Goal: Transaction & Acquisition: Obtain resource

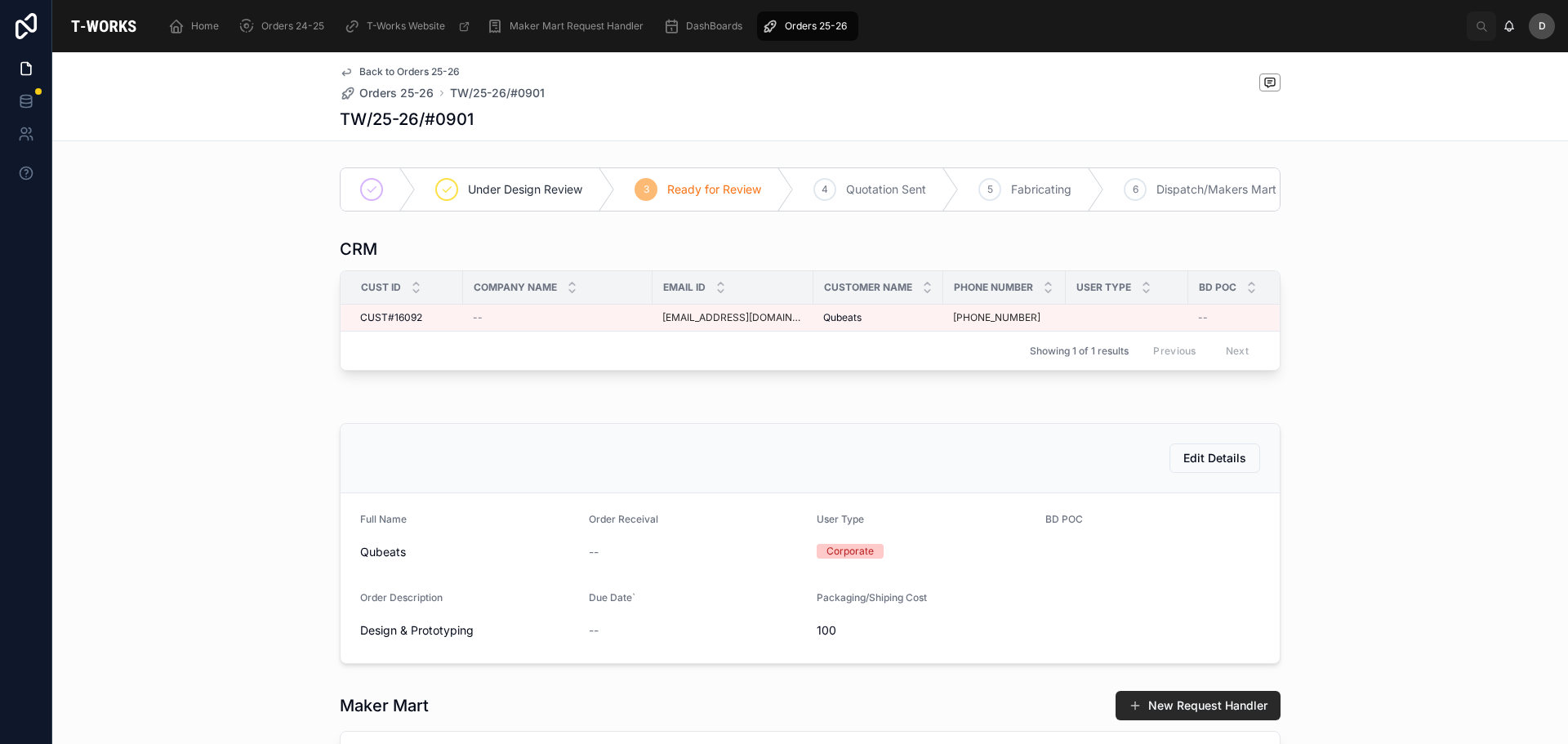
click at [784, 21] on span "Orders 25-26" at bounding box center [816, 26] width 62 height 13
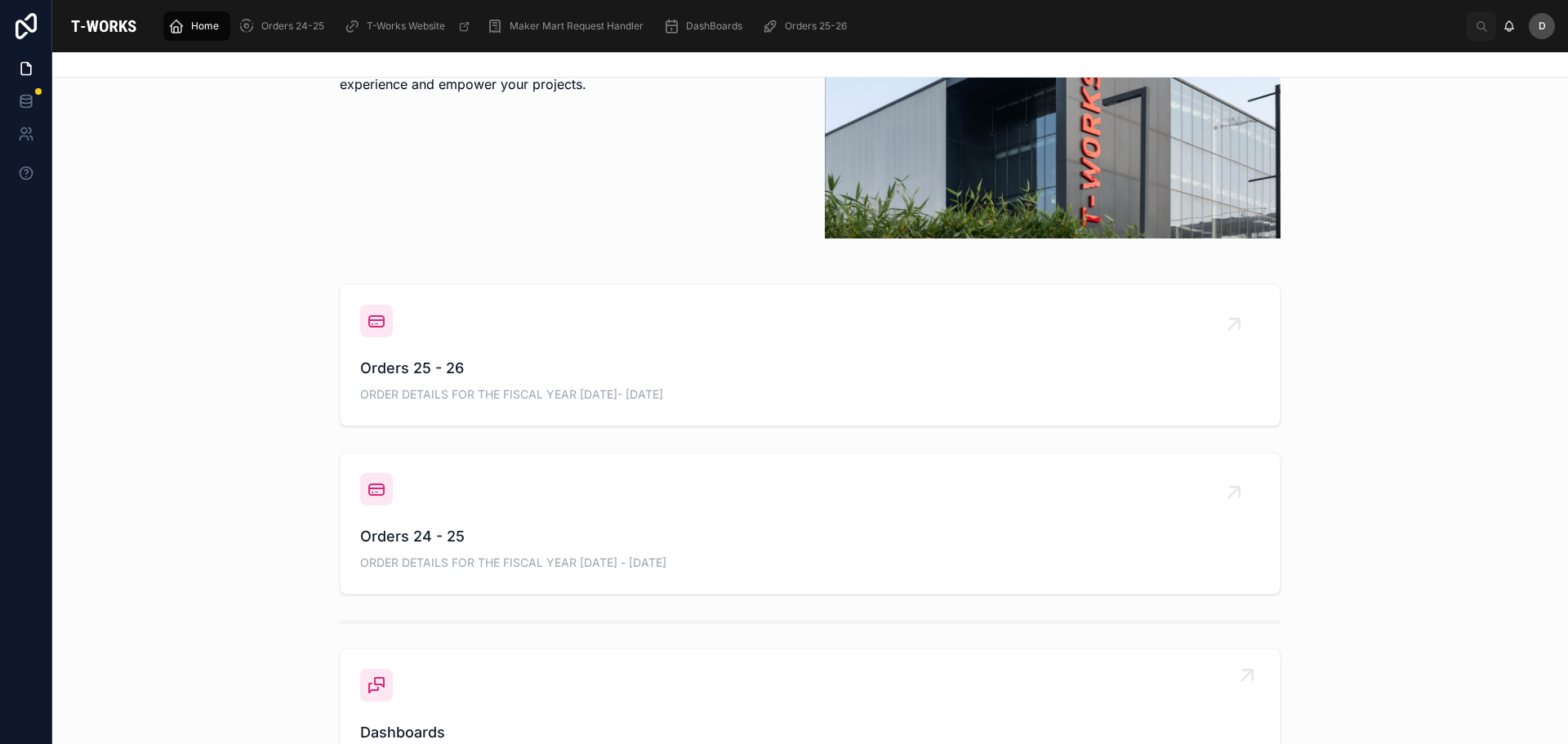
scroll to position [735, 0]
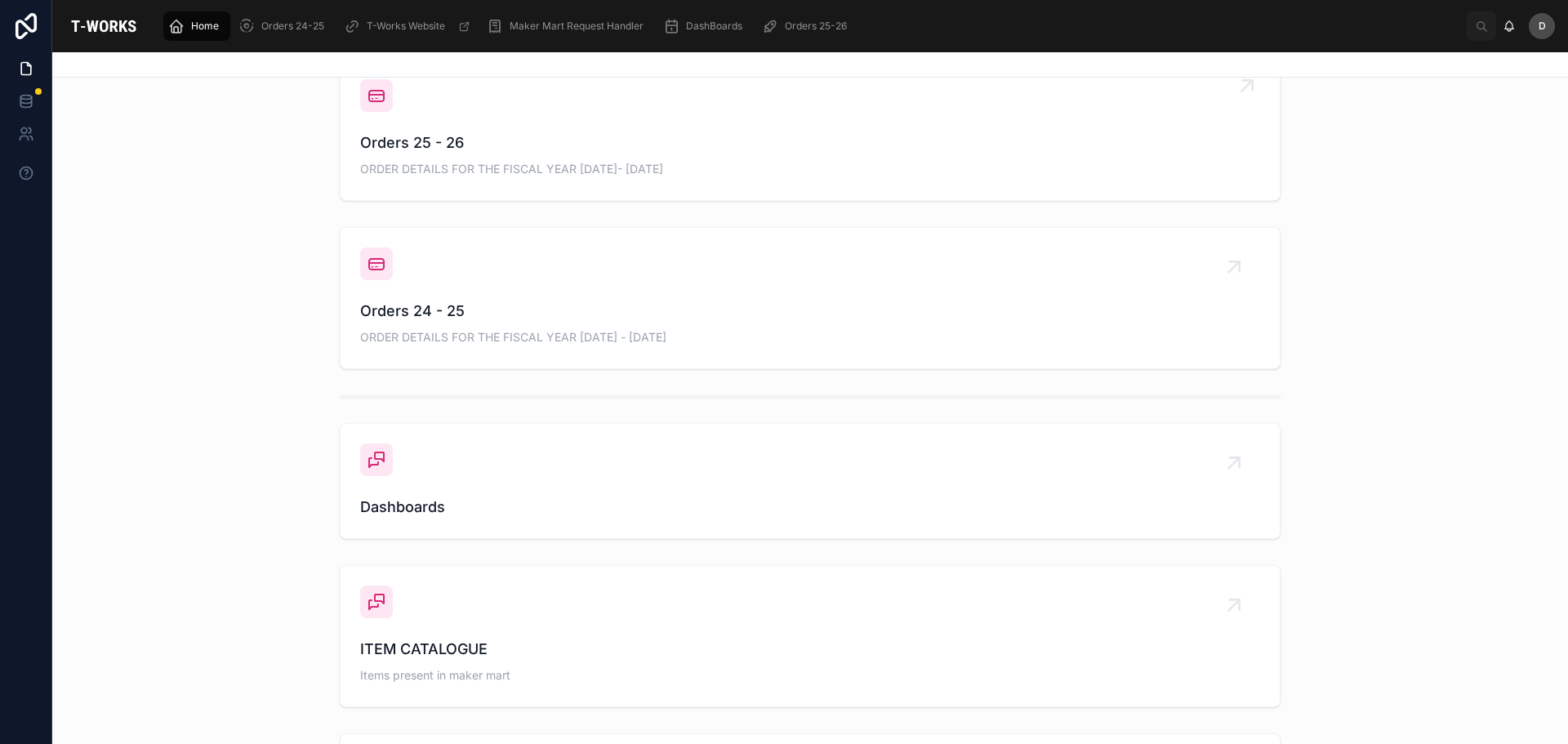
click at [524, 124] on div "Orders 25 - 26 ORDER DETAILS FOR THE FISCAL YEAR 2025- 2026" at bounding box center [810, 130] width 900 height 101
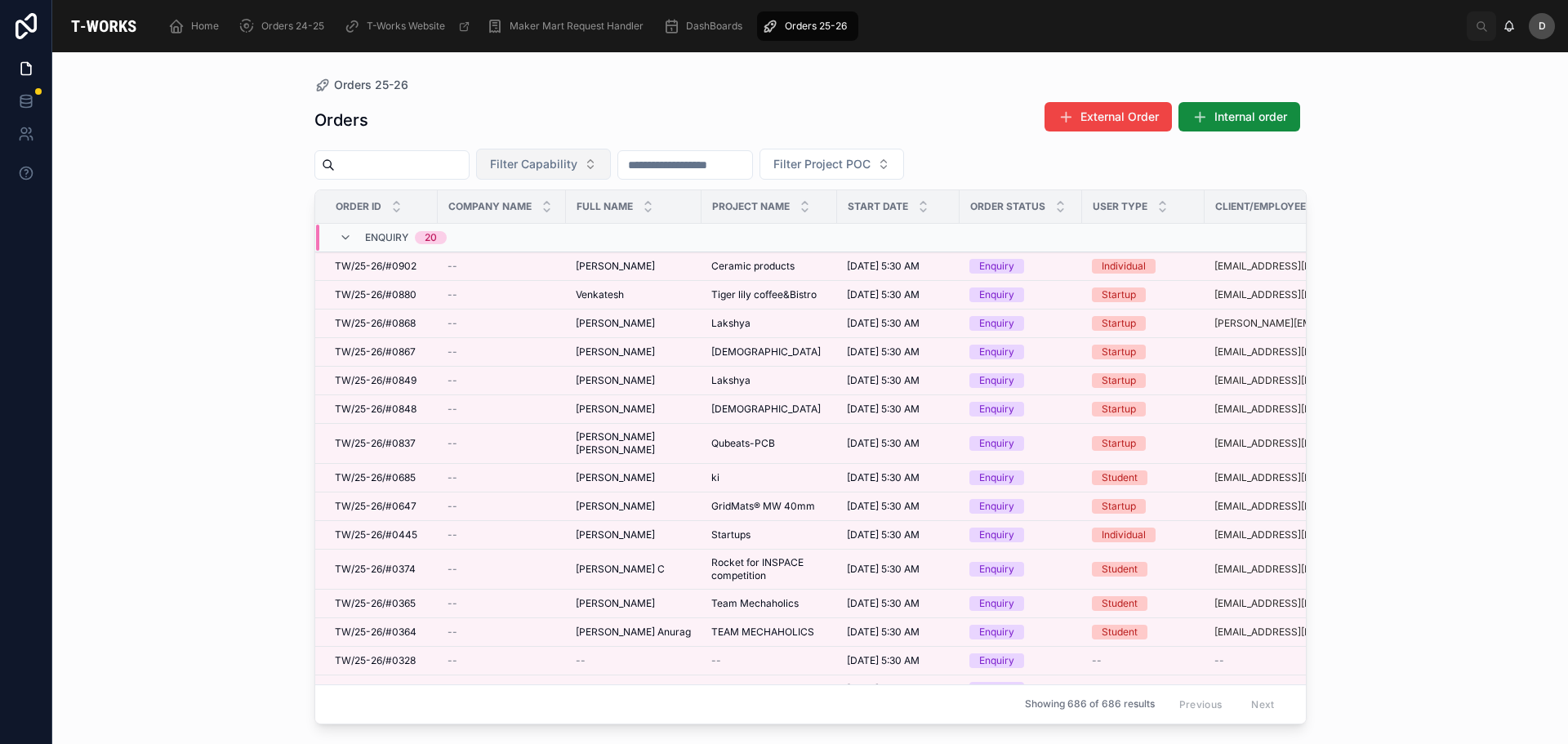
click at [597, 156] on button "Filter Capability" at bounding box center [543, 164] width 135 height 31
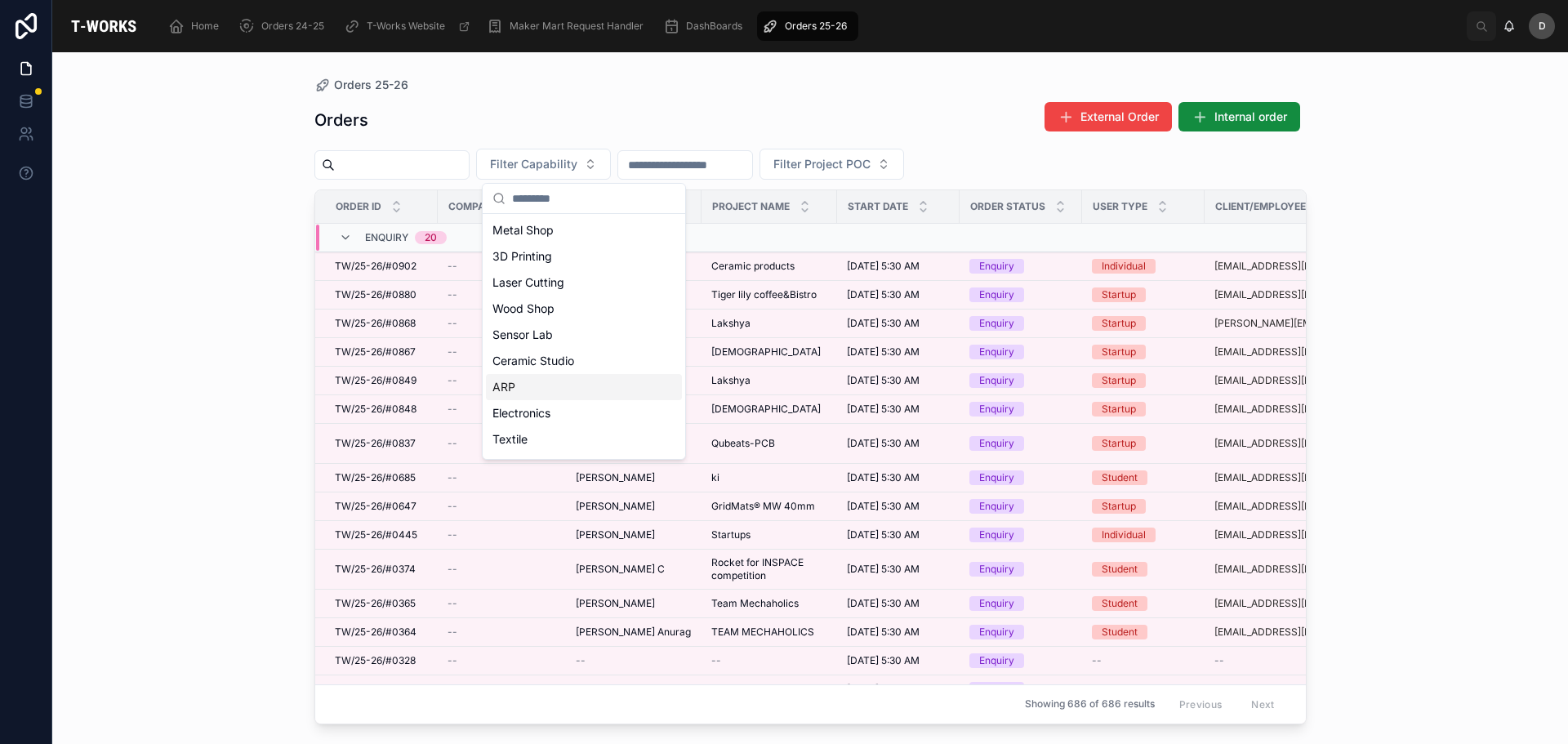
click at [519, 381] on div "ARP" at bounding box center [583, 387] width 196 height 26
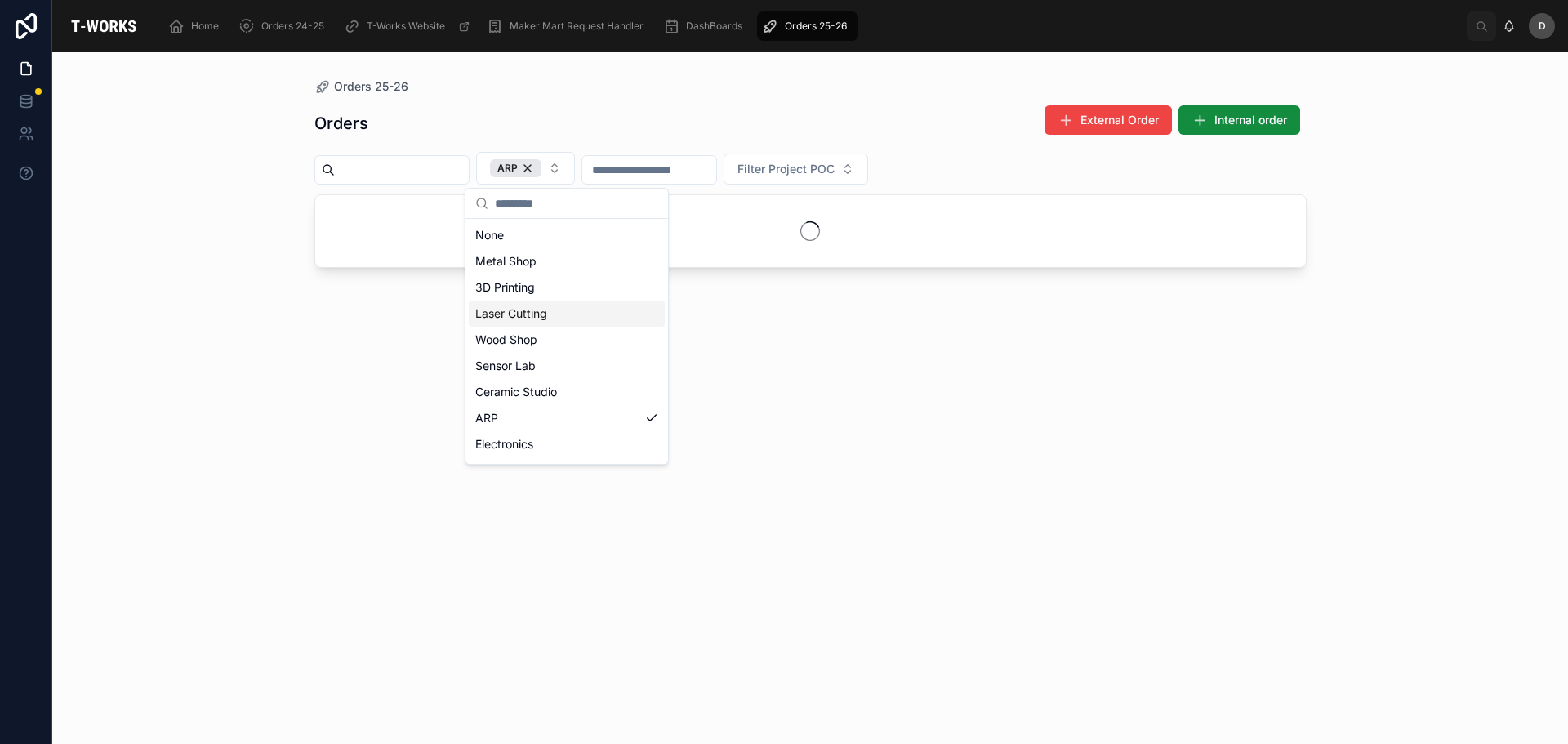
click at [538, 308] on div "Laser Cutting" at bounding box center [567, 314] width 196 height 26
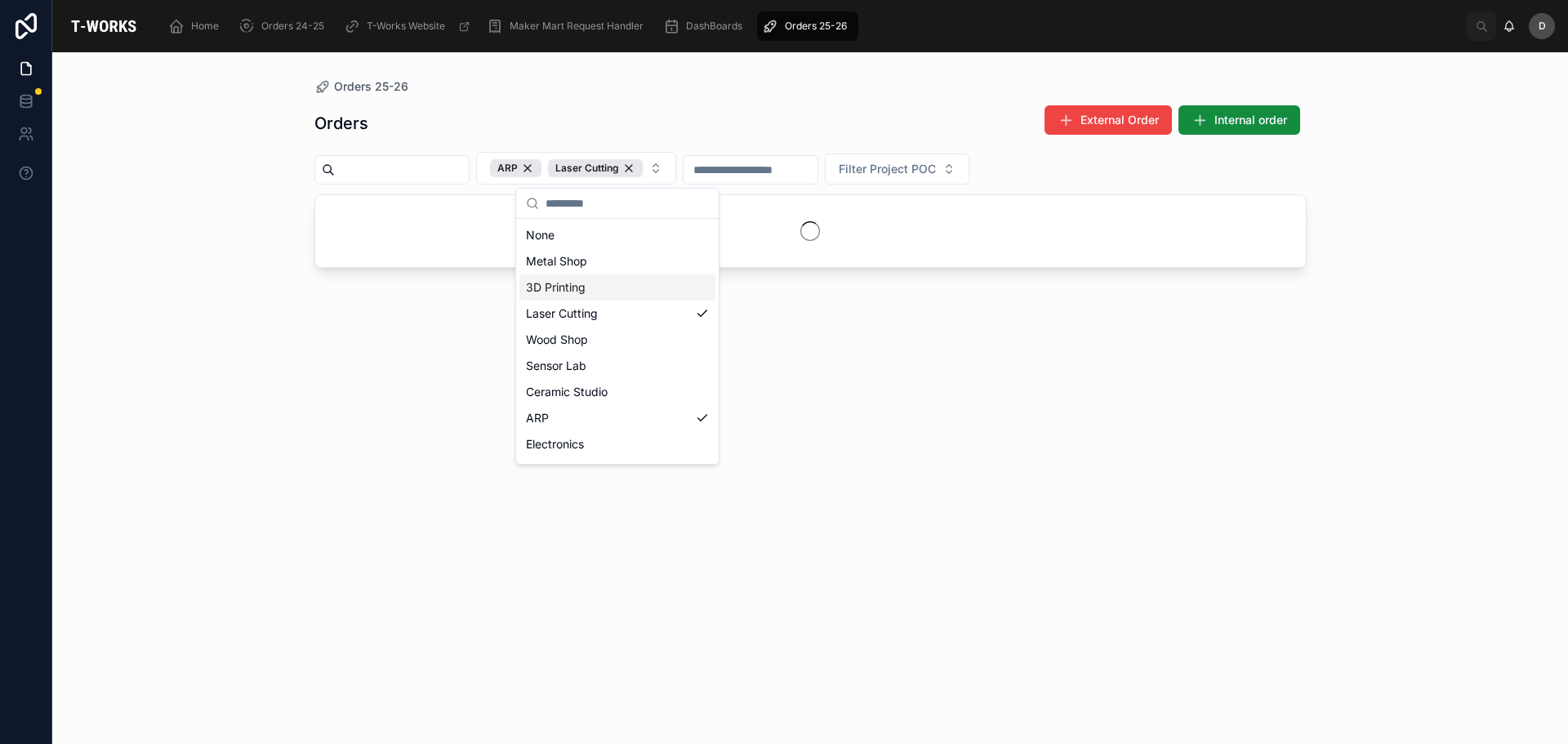
click at [892, 104] on div "Orders External Order Internal order ARP Laser Cutting Filter Project POC" at bounding box center [810, 410] width 992 height 630
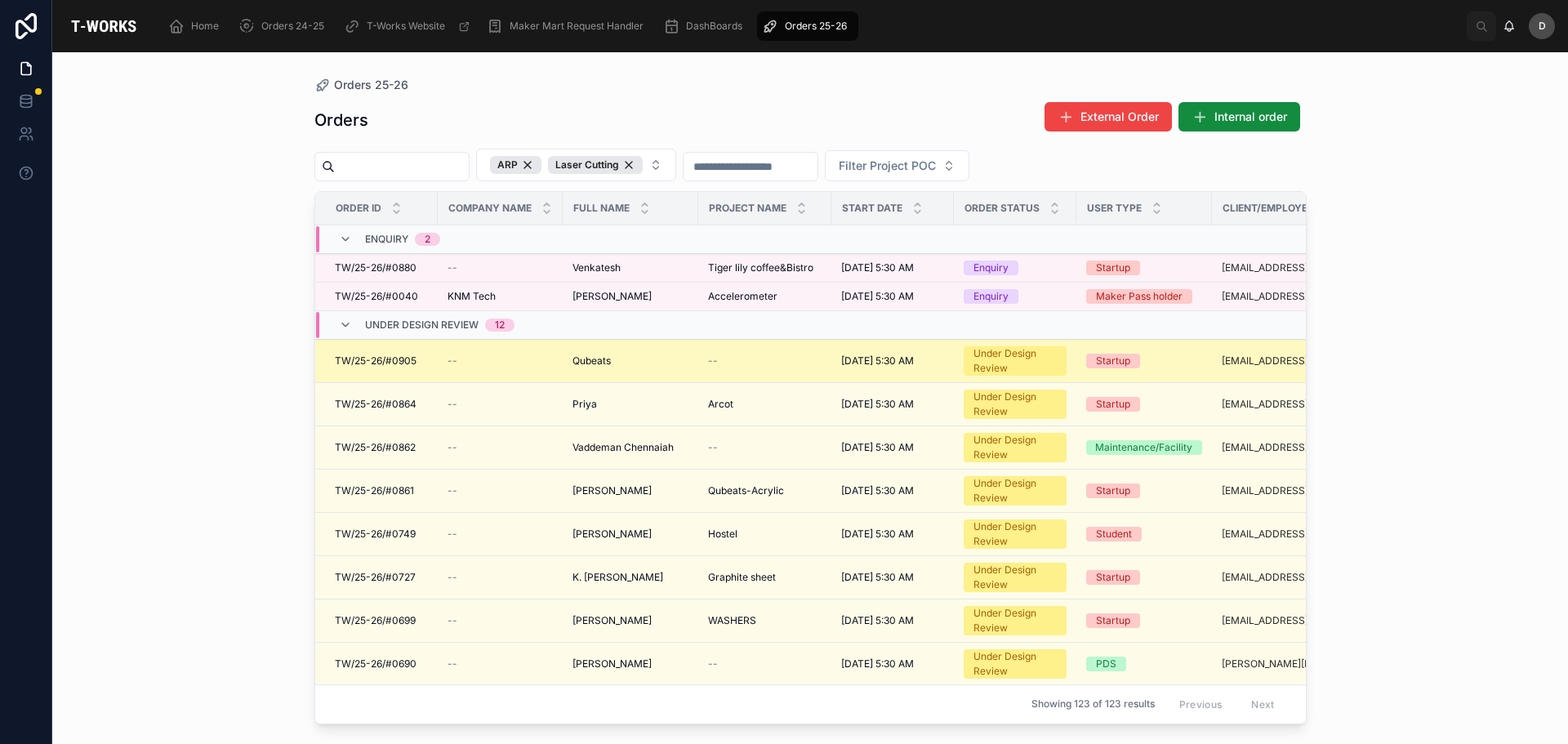
click at [690, 358] on td "Qubeats Qubeats" at bounding box center [630, 361] width 136 height 43
click at [749, 361] on div "--" at bounding box center [765, 360] width 113 height 13
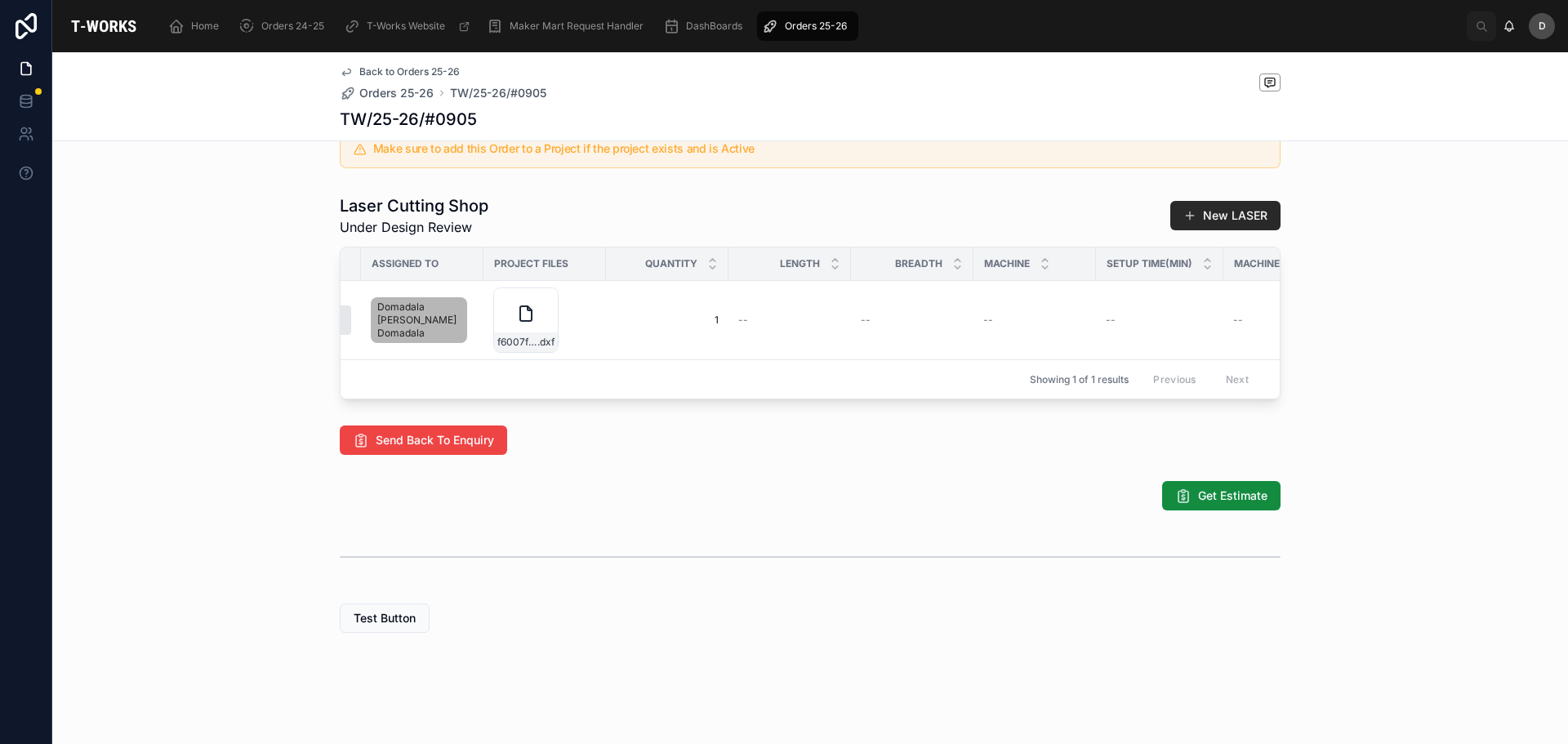
scroll to position [0, 730]
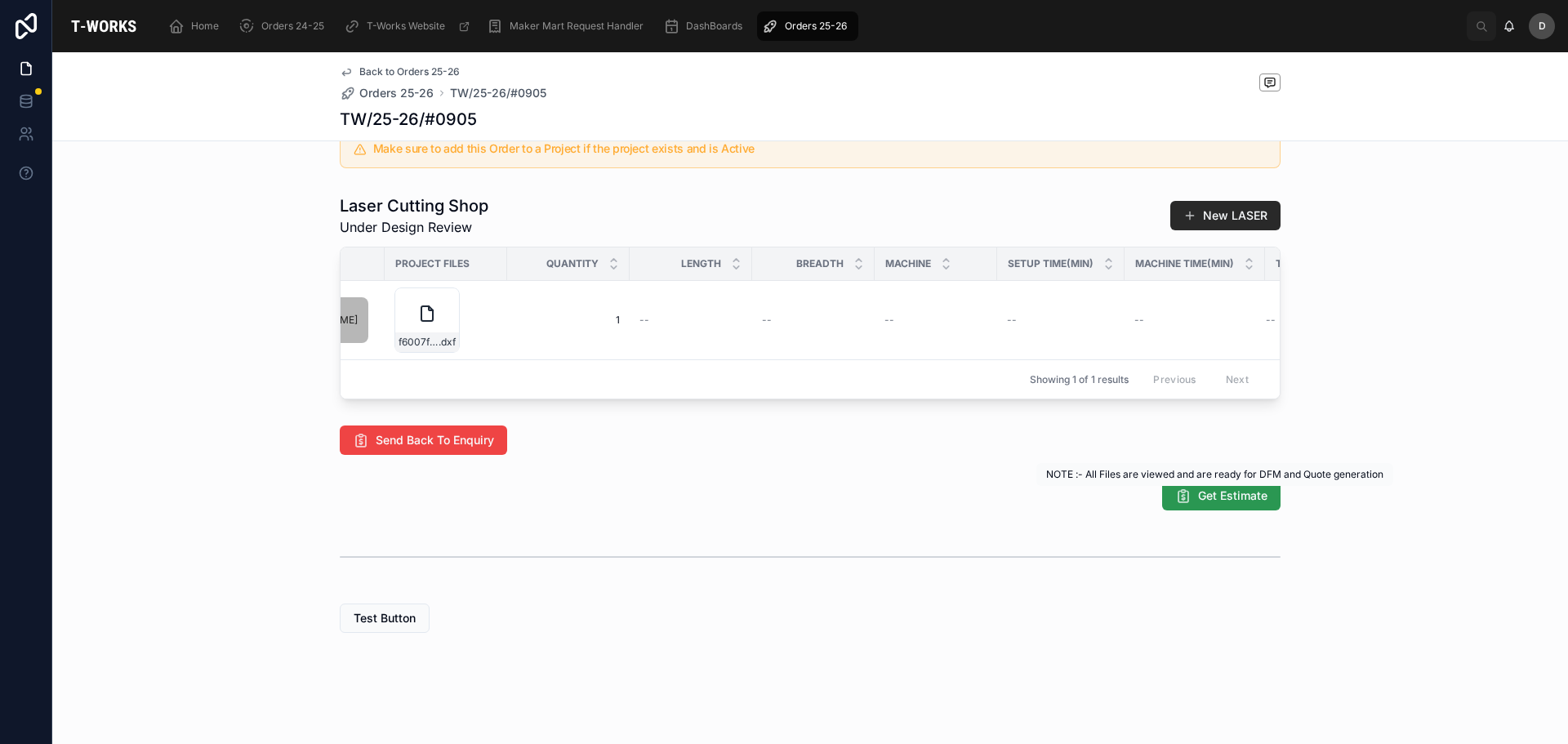
click at [1198, 493] on span "Get Estimate" at bounding box center [1233, 495] width 69 height 16
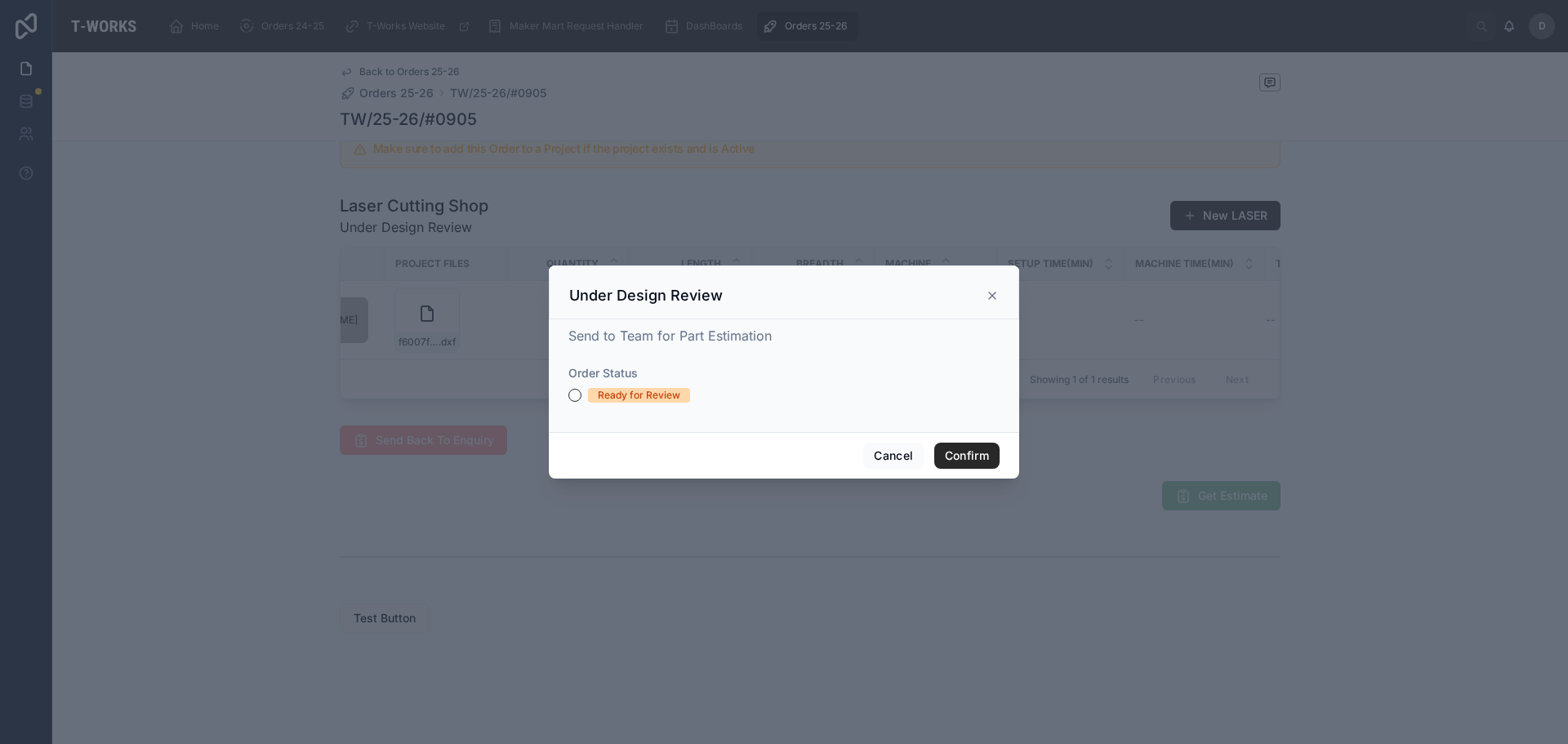
click at [625, 393] on div "Ready for Review" at bounding box center [638, 395] width 82 height 15
click at [581, 393] on button "Ready for Review" at bounding box center [575, 395] width 13 height 13
click at [984, 463] on button "Confirm" at bounding box center [967, 455] width 66 height 26
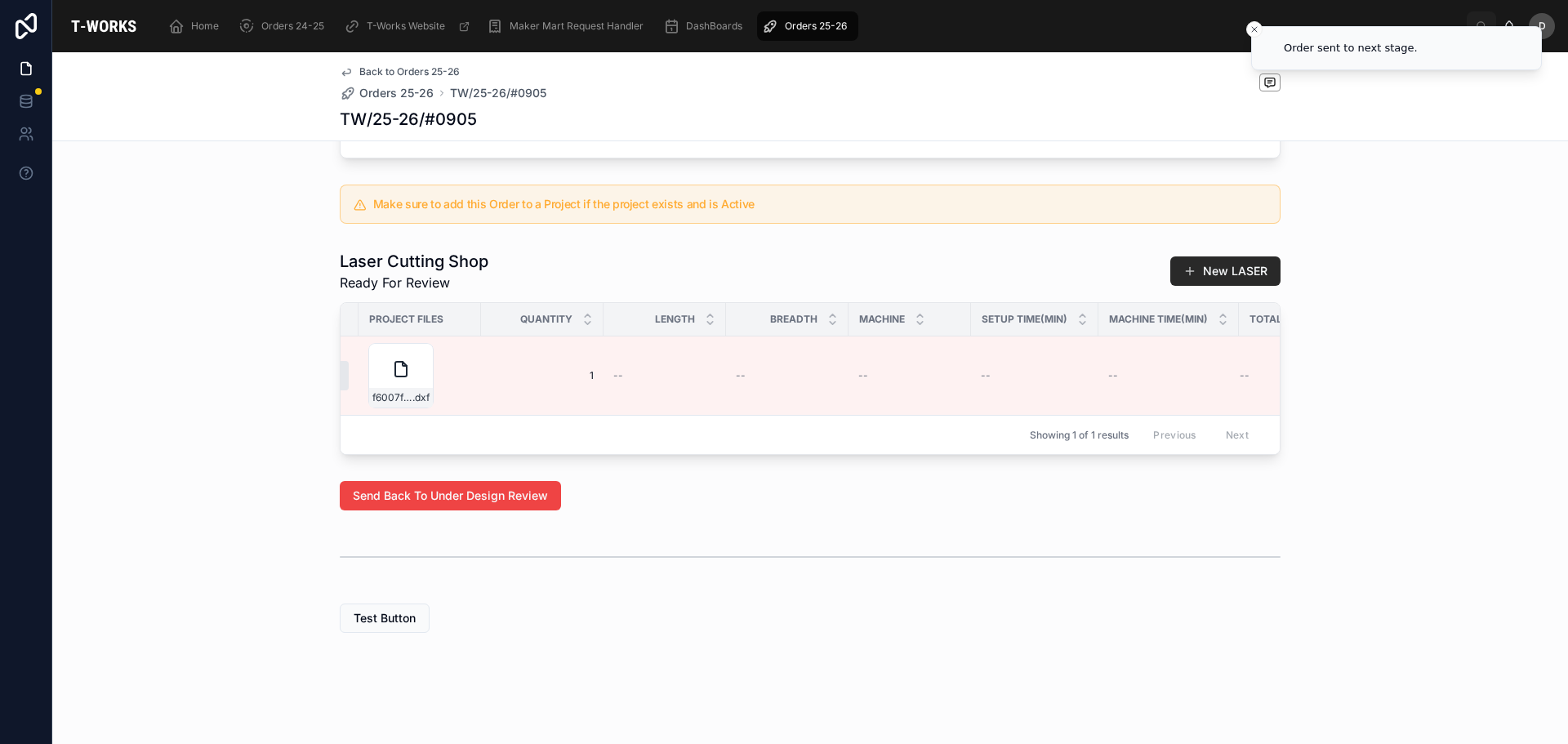
scroll to position [0, 920]
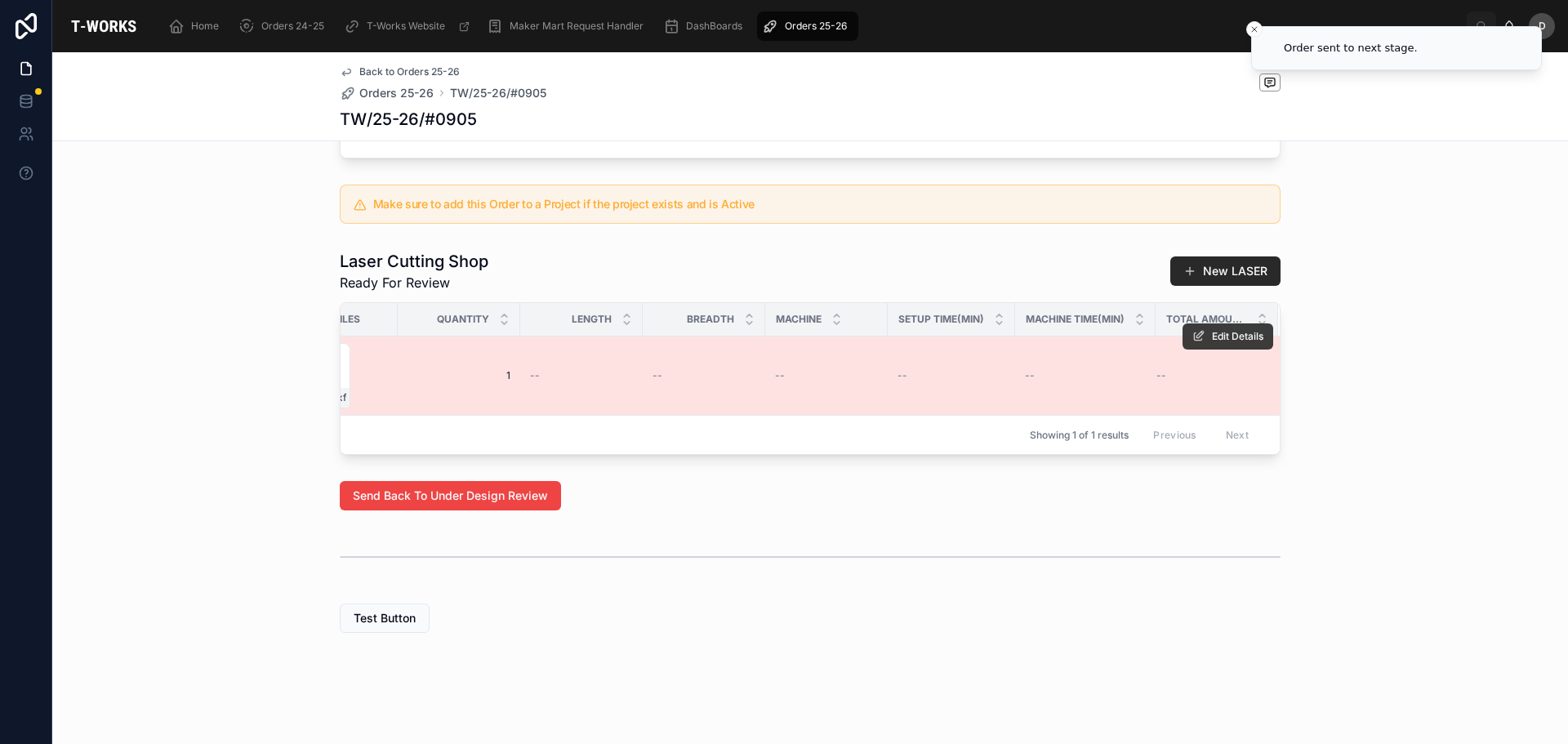
click at [1192, 330] on icon at bounding box center [1198, 336] width 13 height 13
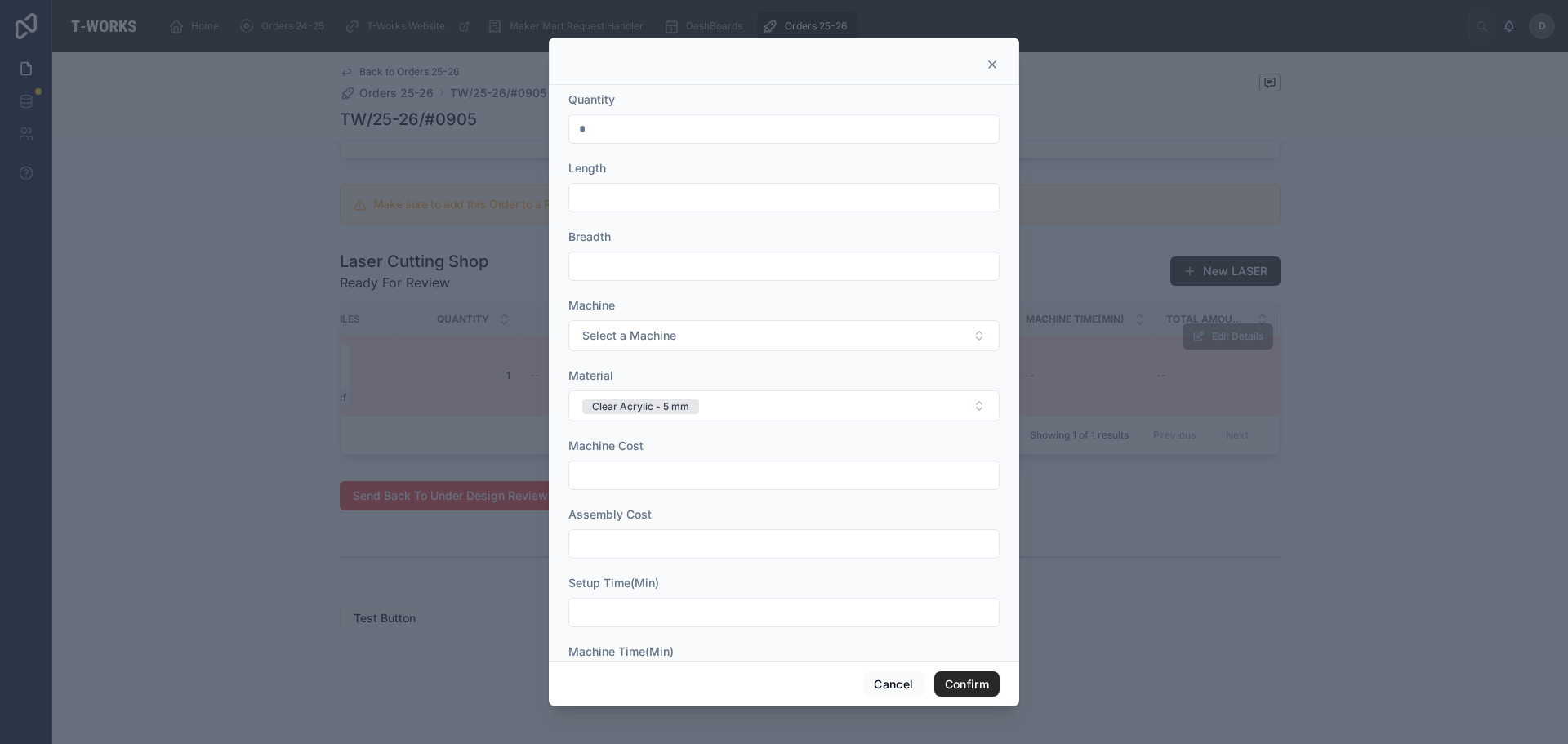
drag, startPoint x: 778, startPoint y: 225, endPoint x: 773, endPoint y: 197, distance: 28.4
click at [773, 214] on form "Quantity * Length Breadth Machine Select a Machine Material Clear Acrylic - 5 m…" at bounding box center [784, 436] width 431 height 690
click at [773, 197] on input "text" at bounding box center [784, 198] width 429 height 22
type input "******"
click at [682, 272] on input "text" at bounding box center [784, 266] width 429 height 22
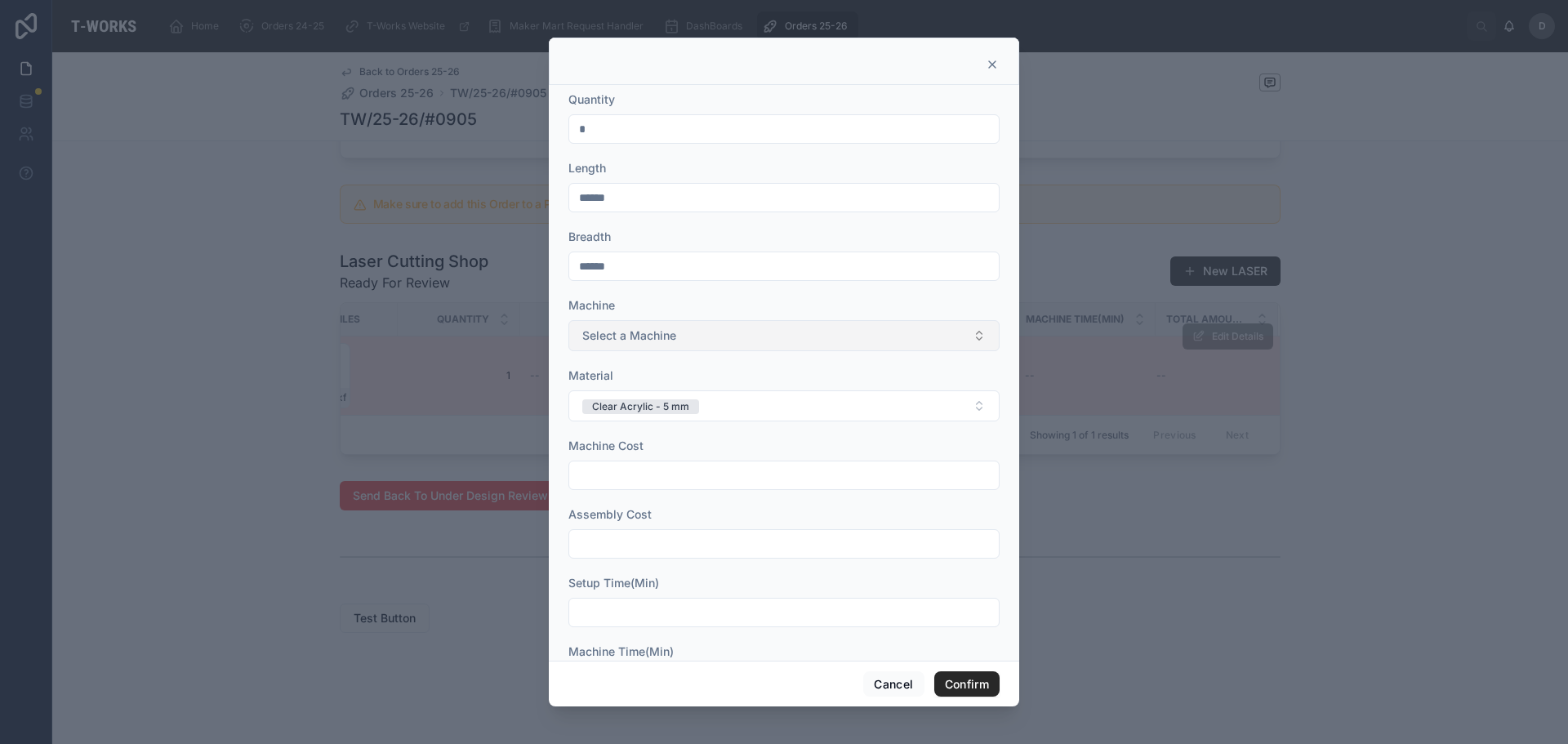
type input "******"
click at [803, 343] on button "Select a Machine" at bounding box center [784, 336] width 431 height 31
click at [722, 399] on div "Sill" at bounding box center [778, 401] width 410 height 24
click at [680, 490] on form "Quantity * Length ****** Breadth ****** Machine Sill Material Clear Acrylic - 5…" at bounding box center [784, 436] width 431 height 690
click at [680, 486] on input "text" at bounding box center [784, 475] width 429 height 22
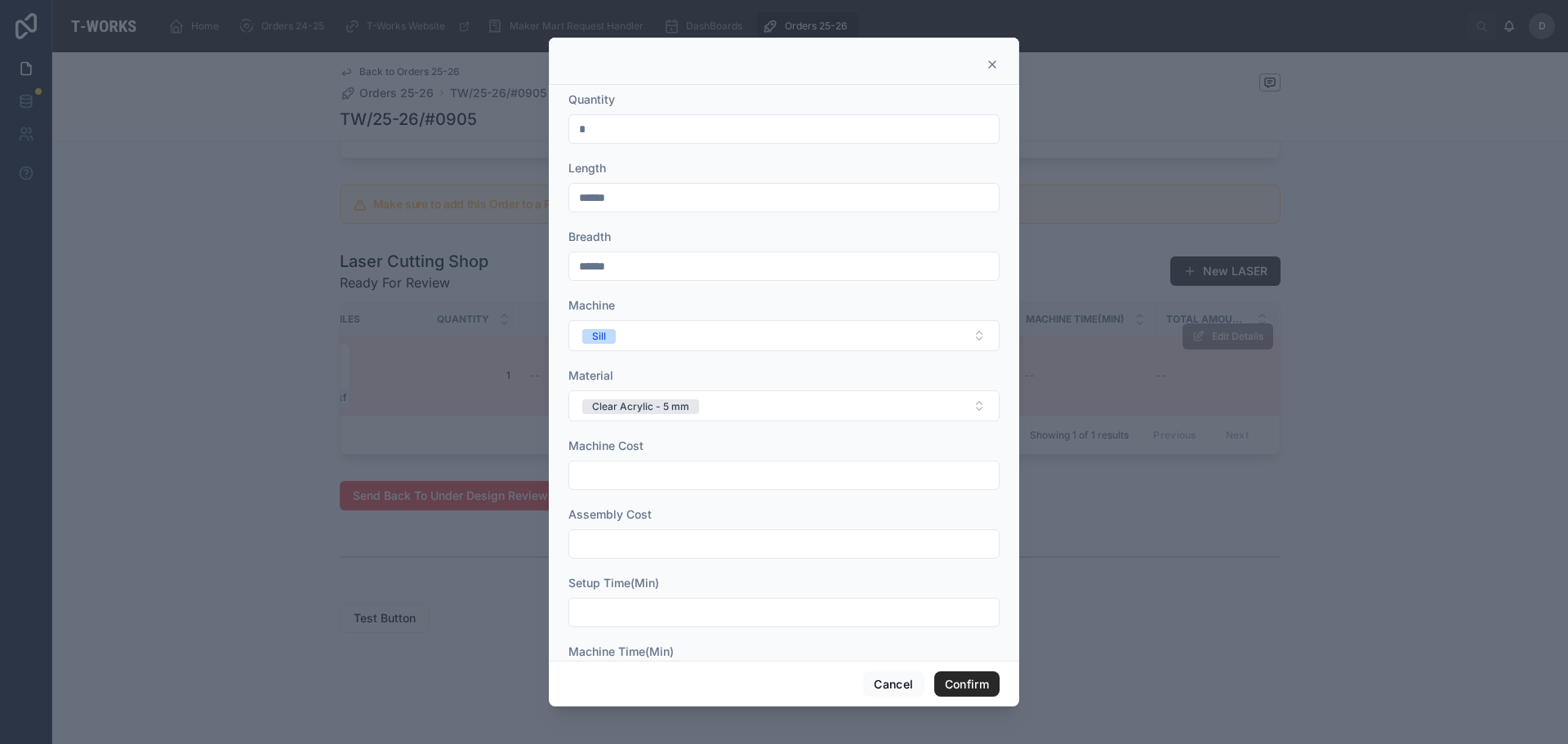
type input "*"
click at [682, 539] on input "text" at bounding box center [784, 544] width 429 height 22
type input "*"
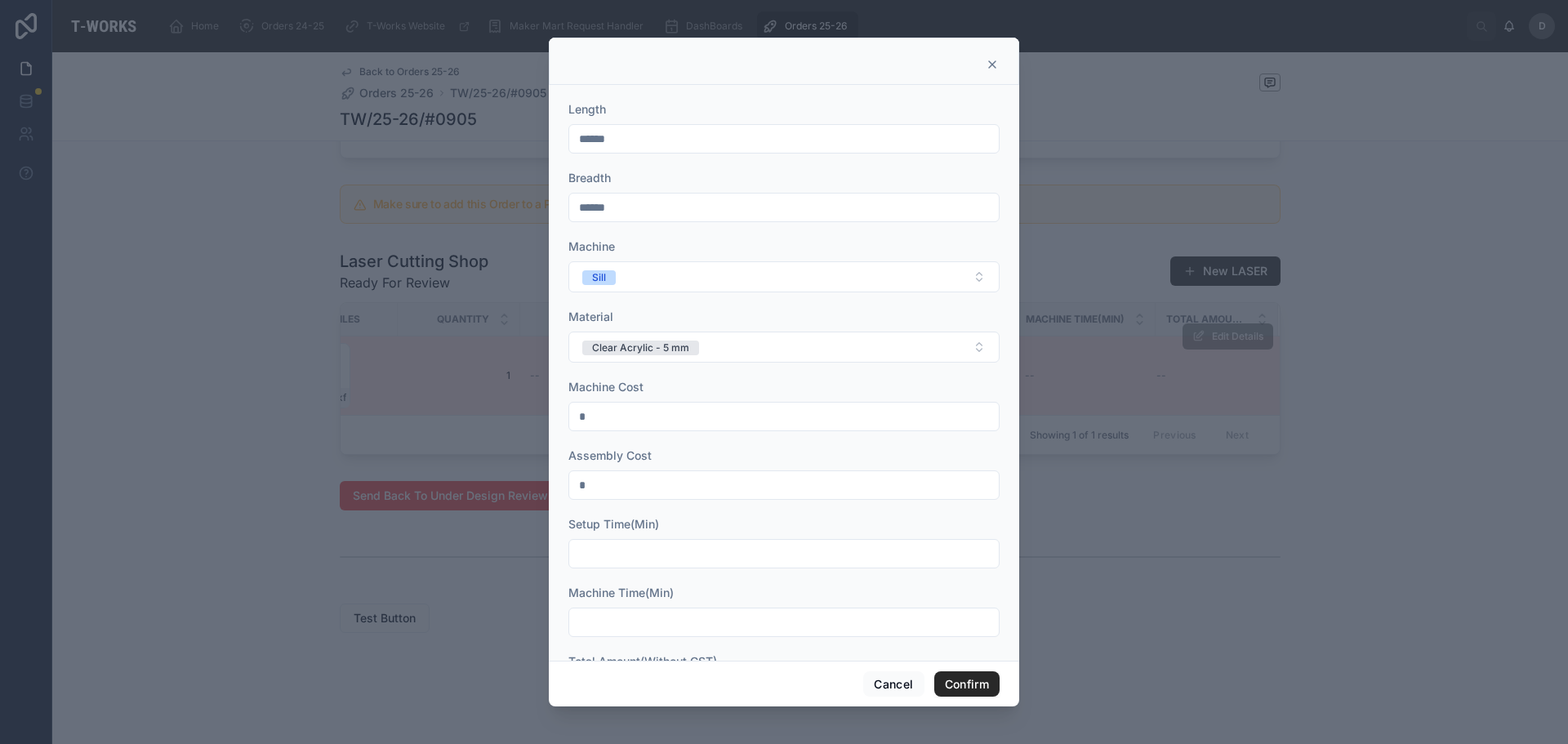
scroll to position [133, 0]
click at [656, 409] on input "*" at bounding box center [784, 410] width 429 height 22
type input "*****"
click at [645, 481] on input "text" at bounding box center [784, 480] width 429 height 22
type input "**"
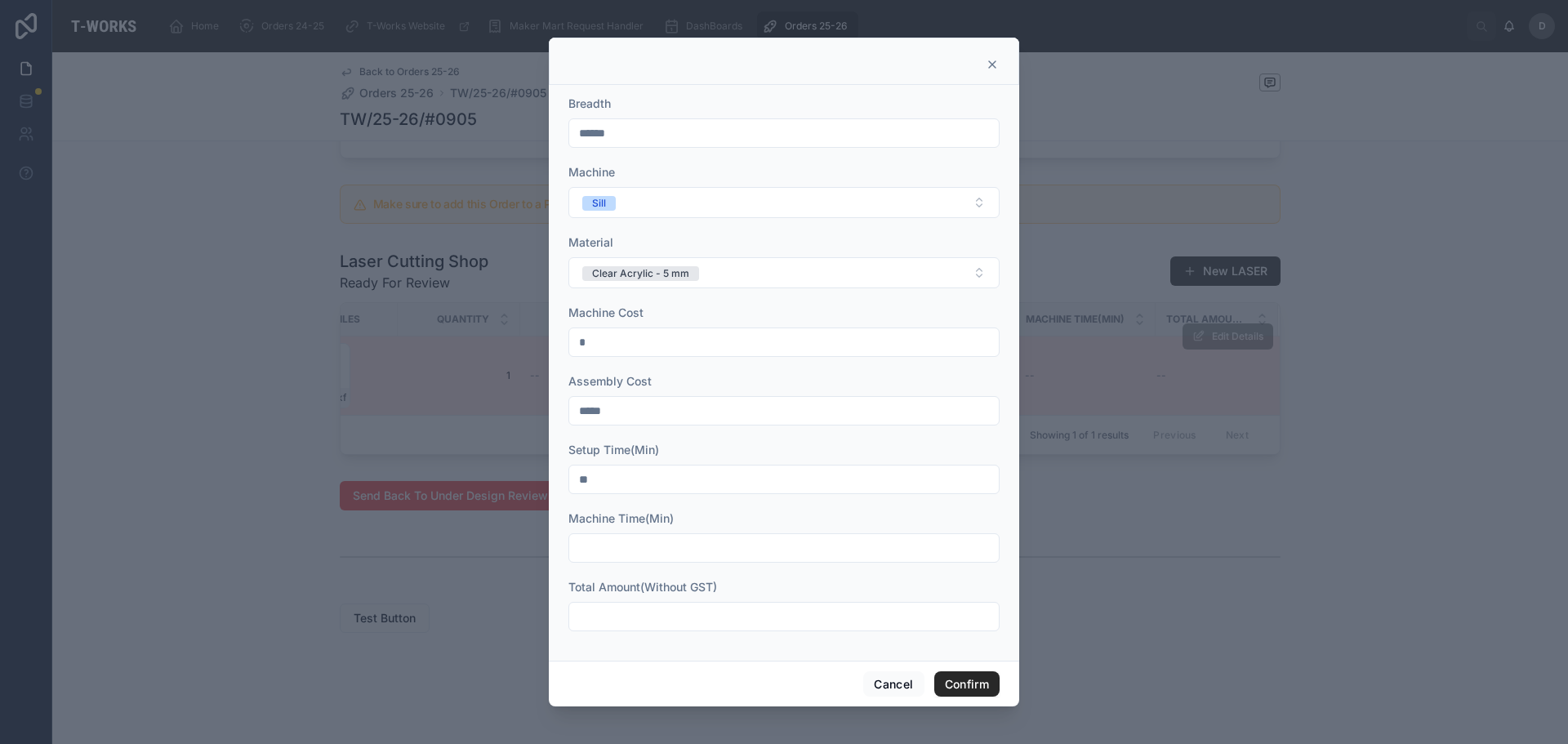
click at [645, 549] on input "text" at bounding box center [784, 548] width 429 height 22
type input "*"
click at [652, 615] on input "text" at bounding box center [784, 616] width 429 height 22
click at [652, 616] on input "text" at bounding box center [784, 616] width 429 height 22
click at [614, 559] on div "*" at bounding box center [784, 548] width 431 height 29
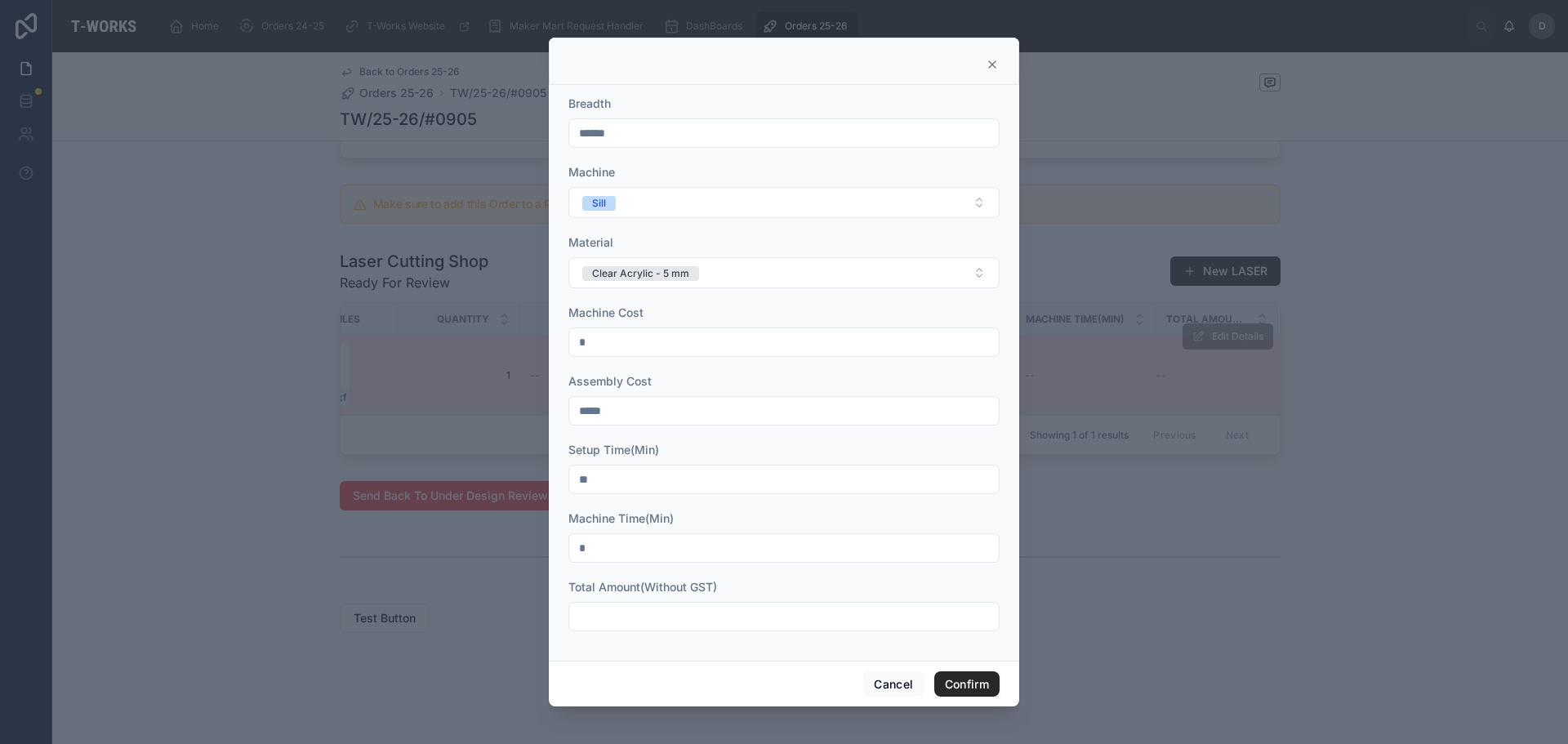
click at [634, 544] on input "*" at bounding box center [784, 548] width 429 height 22
type input "**"
click at [640, 611] on input "text" at bounding box center [784, 616] width 429 height 22
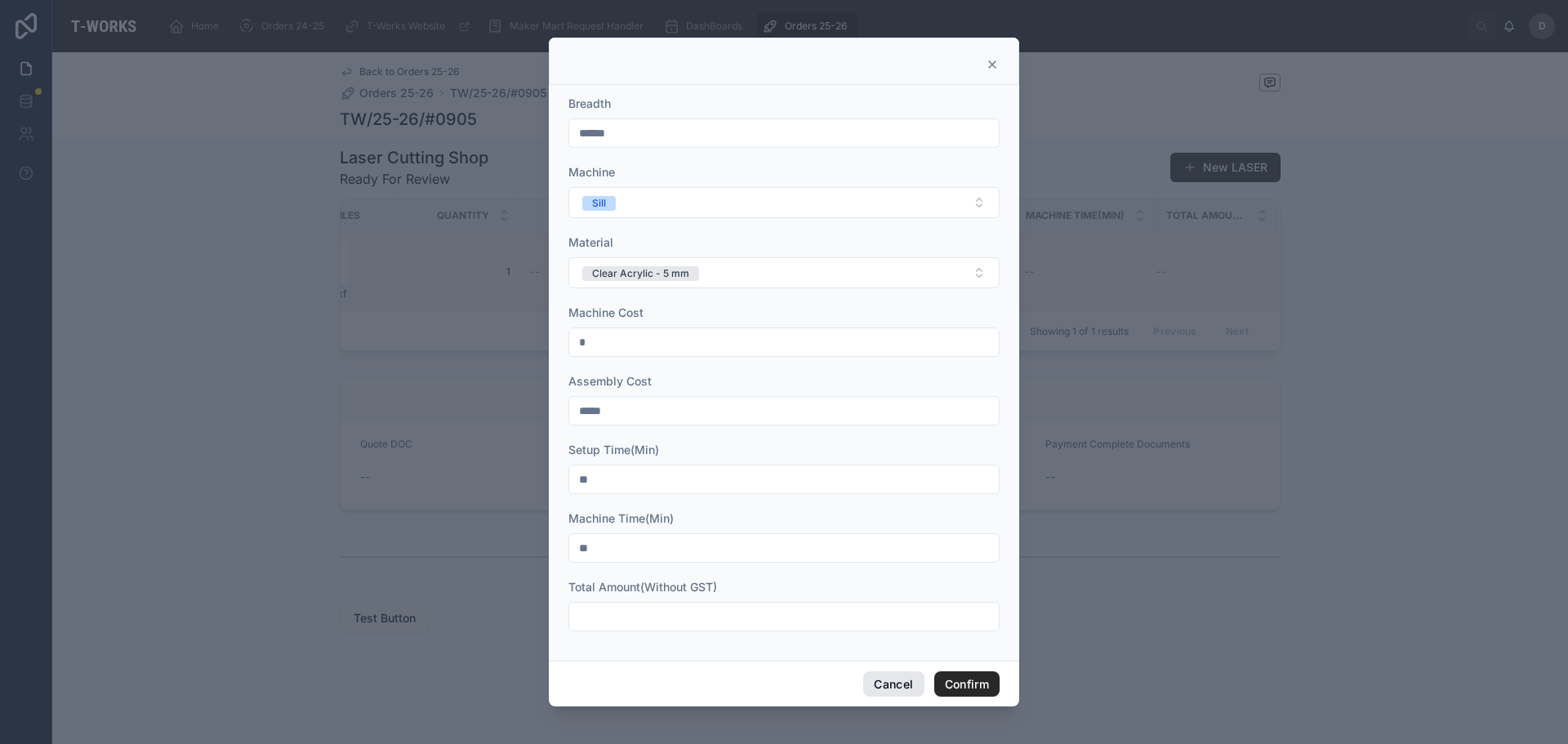
scroll to position [345, 0]
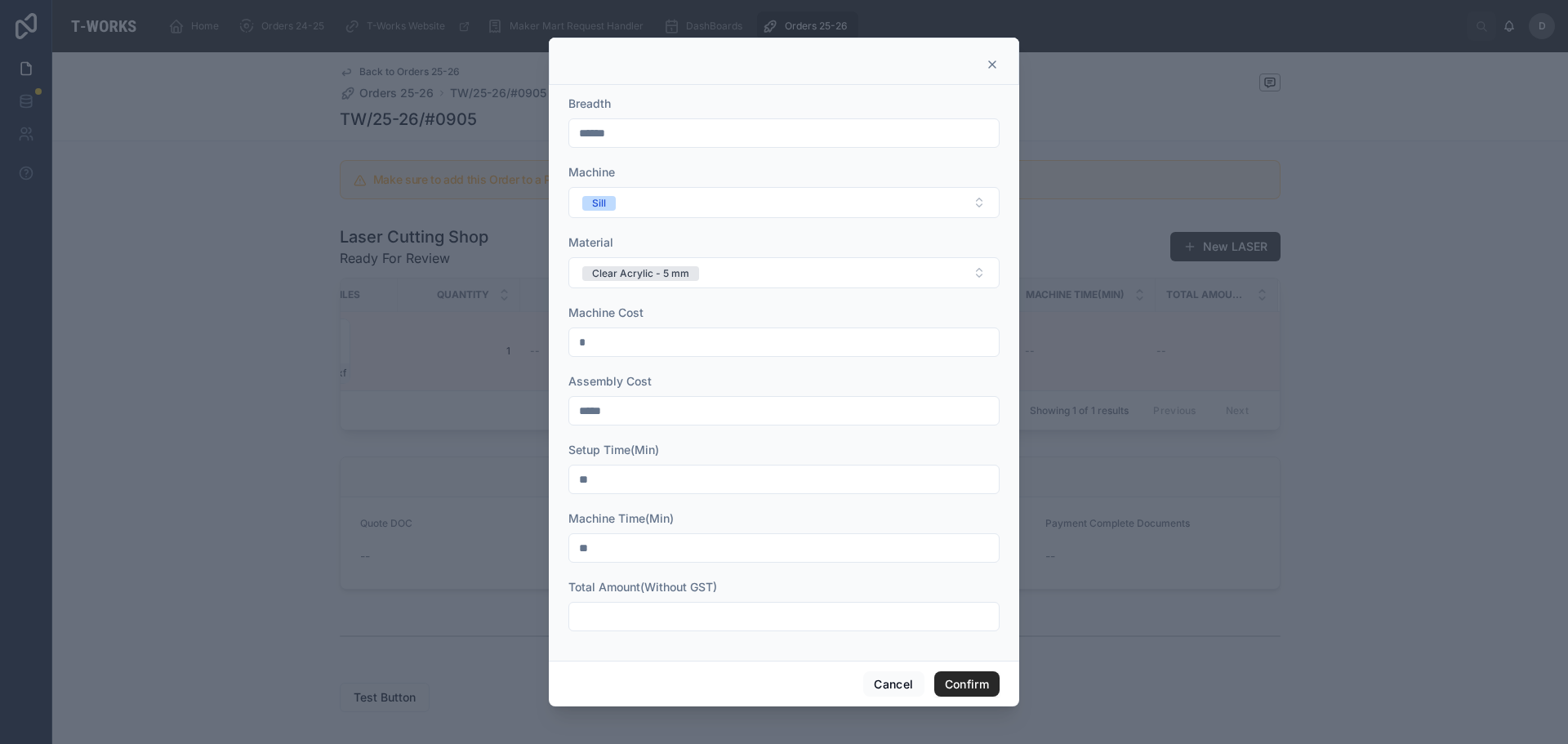
click at [682, 611] on input "text" at bounding box center [784, 616] width 429 height 22
type input "********"
click at [971, 687] on button "Confirm" at bounding box center [967, 684] width 66 height 26
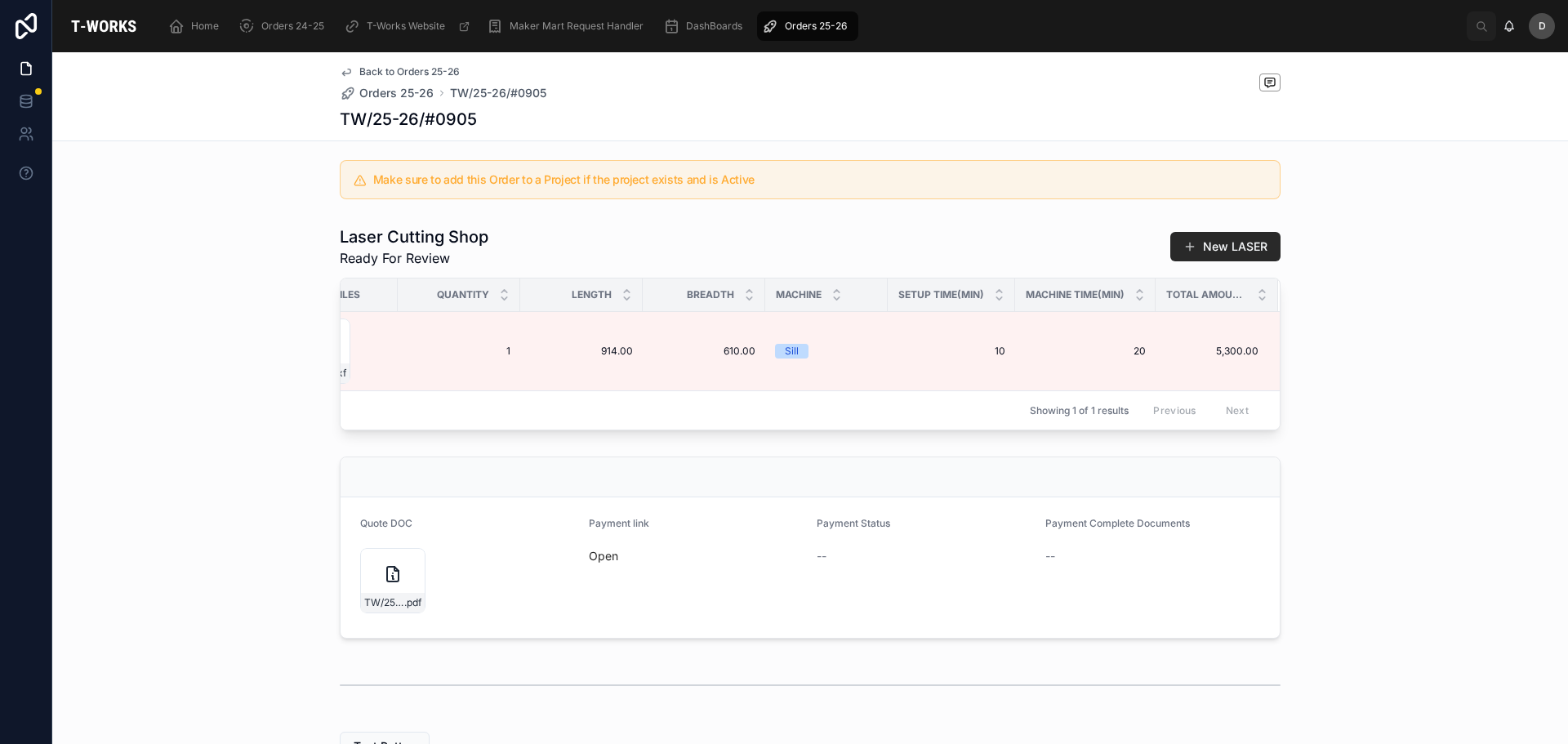
click at [817, 29] on span "Orders 25-26" at bounding box center [816, 26] width 62 height 13
